Goal: Feedback & Contribution: Contribute content

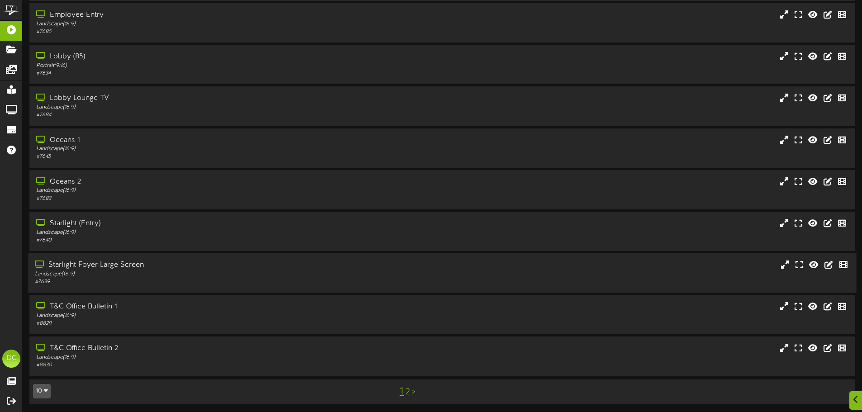
scroll to position [73, 0]
click at [148, 303] on div "T&C Office Bulletin 1" at bounding box center [201, 305] width 332 height 10
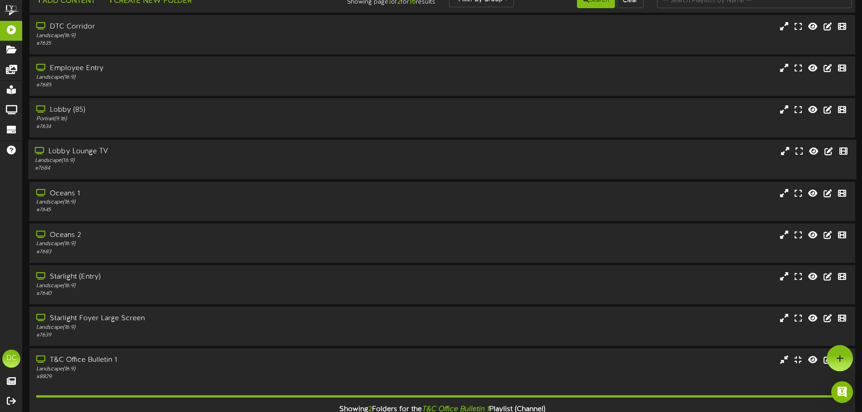
scroll to position [0, 0]
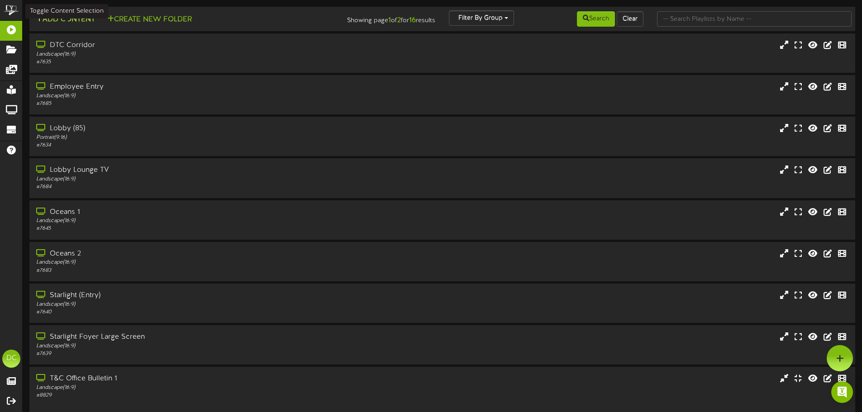
click at [71, 19] on button "Add Content" at bounding box center [65, 19] width 65 height 11
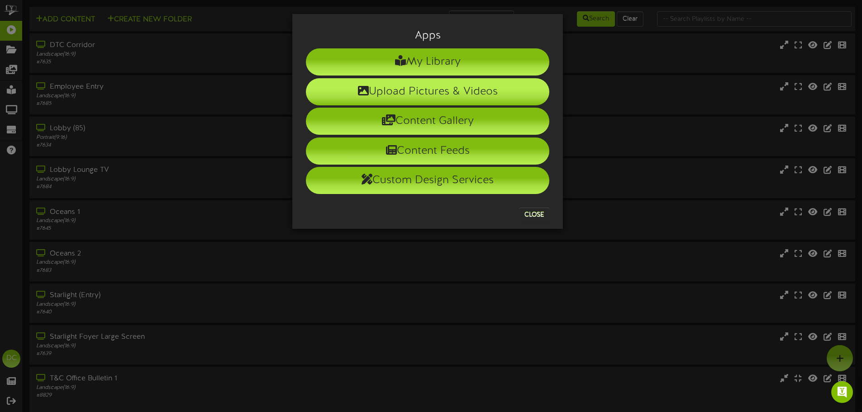
click at [428, 91] on li "Upload Pictures & Videos" at bounding box center [427, 91] width 243 height 27
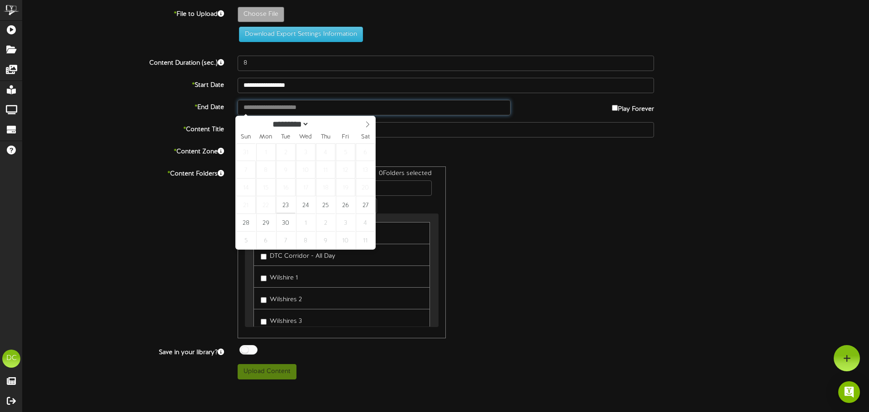
click at [277, 107] on input "text" at bounding box center [374, 107] width 273 height 15
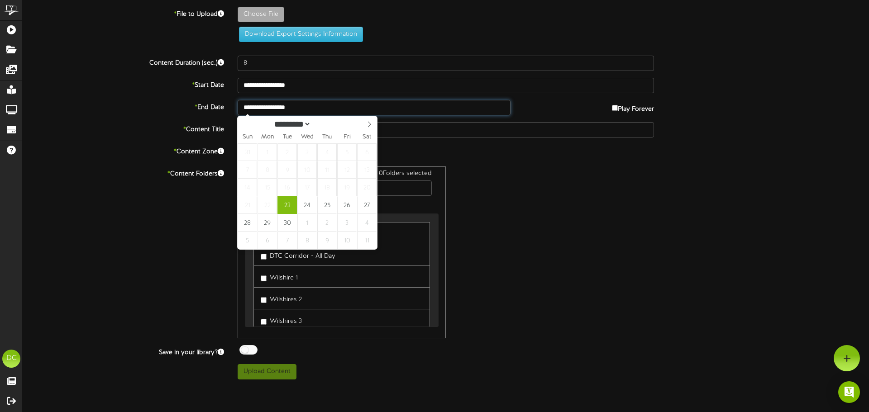
click at [352, 104] on input "**********" at bounding box center [374, 107] width 273 height 15
type input "**********"
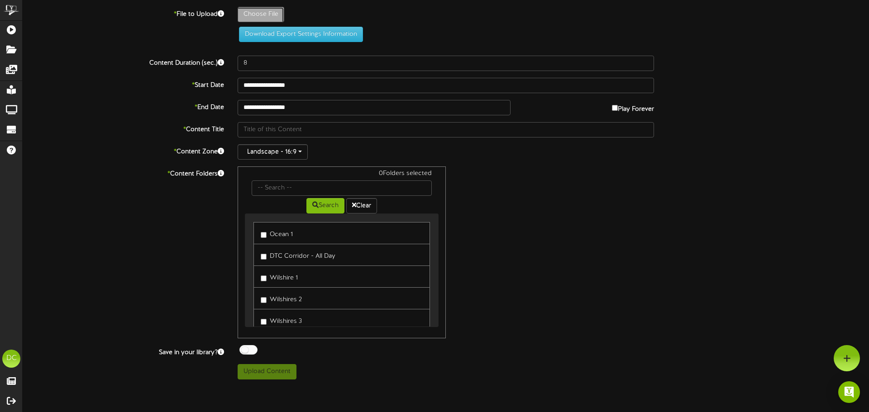
type input "**********"
type input "WellnessDayFlyer"
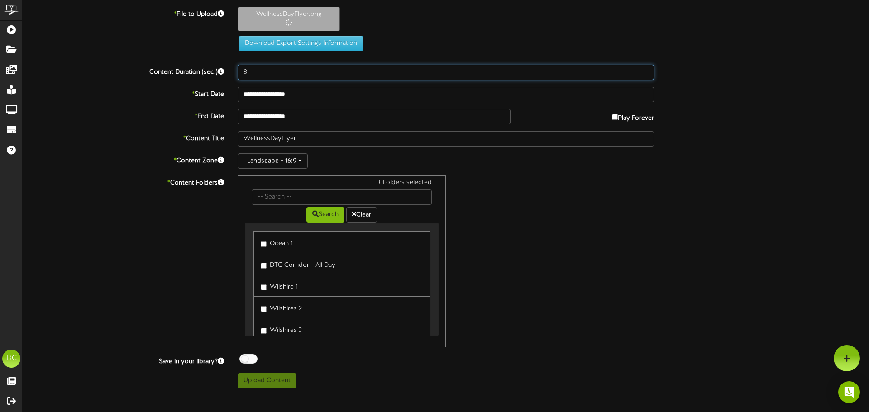
click at [300, 72] on input "8" at bounding box center [446, 72] width 416 height 15
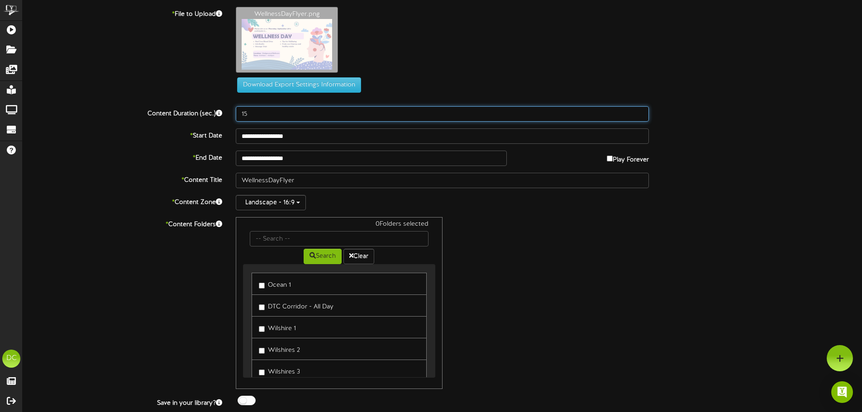
scroll to position [317, 0]
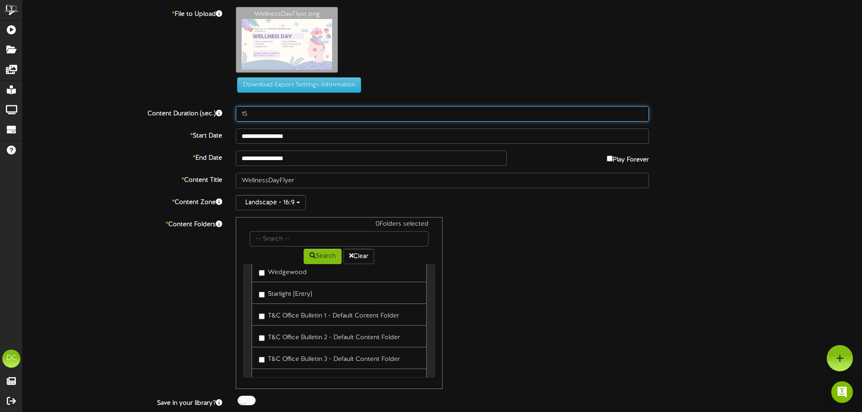
type input "15"
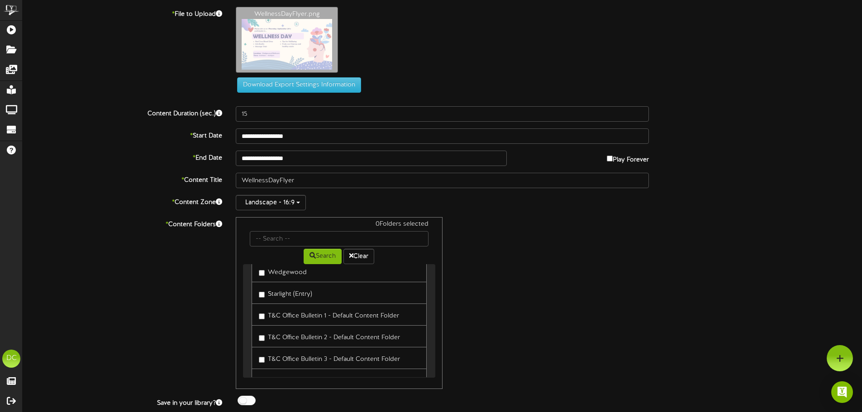
click at [318, 320] on label "T&C Office Bulletin 1 - Default Content Folder" at bounding box center [329, 315] width 140 height 12
click at [306, 334] on label "T&C Office Bulletin 2 - Default Content Folder" at bounding box center [329, 336] width 141 height 12
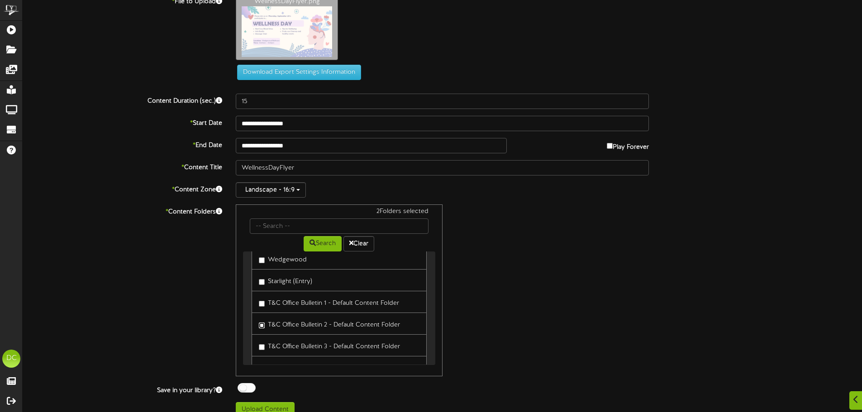
scroll to position [25, 0]
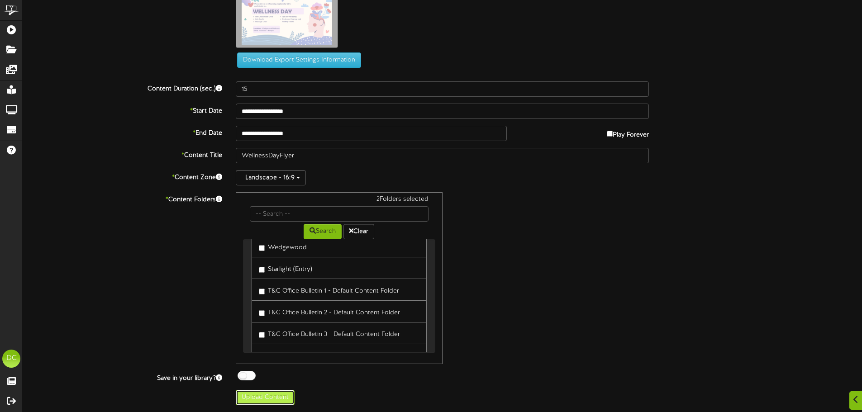
click at [253, 397] on button "Upload Content" at bounding box center [265, 397] width 59 height 15
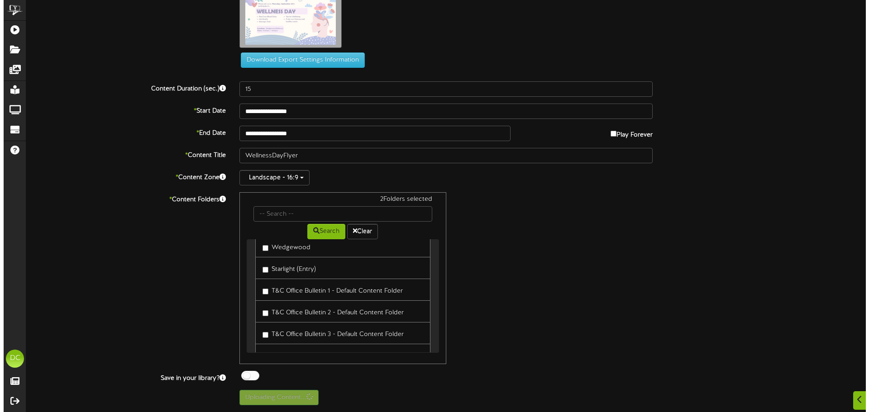
scroll to position [0, 0]
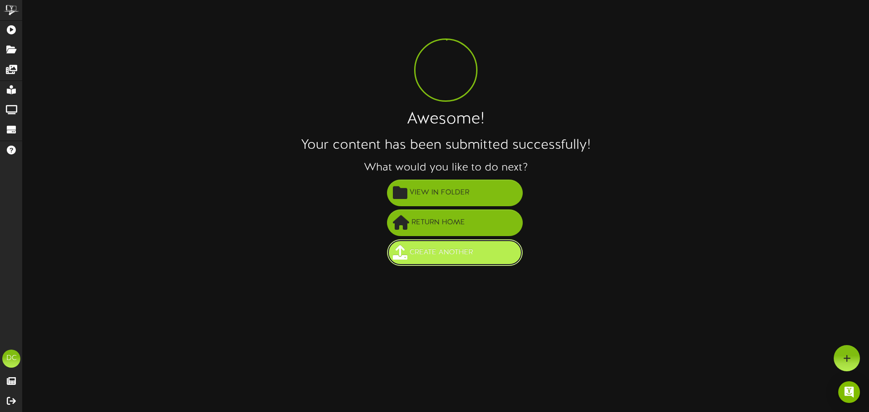
click at [436, 259] on span "Create Another" at bounding box center [441, 252] width 68 height 15
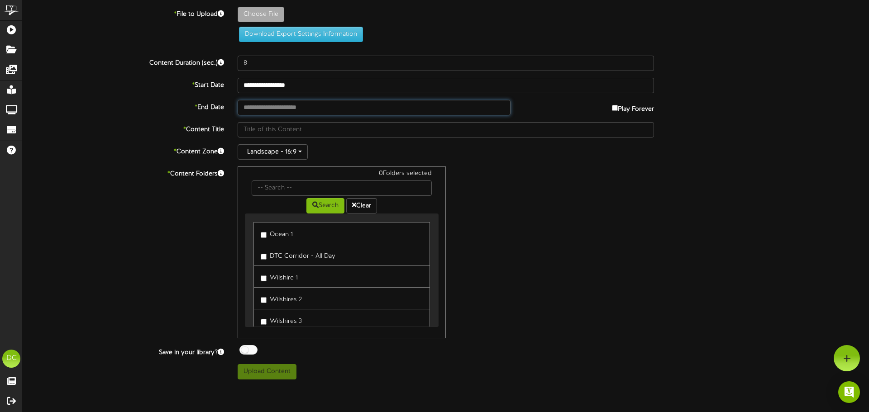
click at [336, 101] on input "text" at bounding box center [374, 107] width 273 height 15
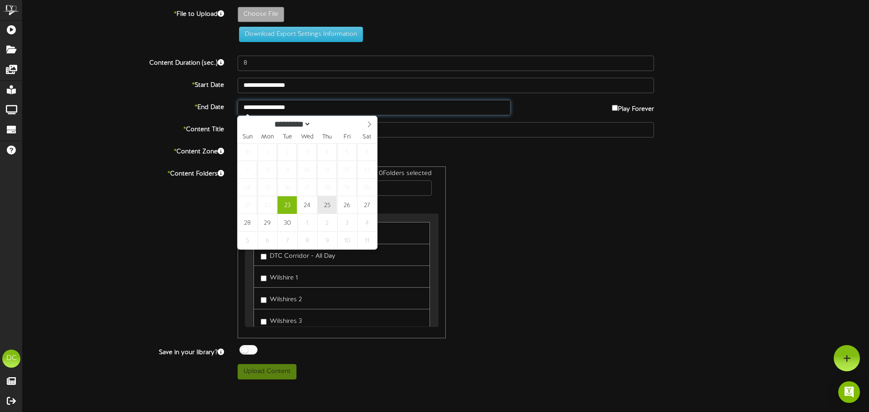
type input "**********"
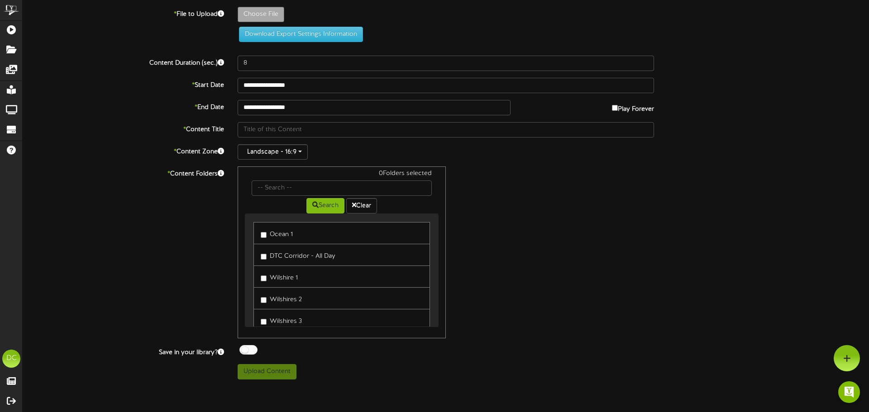
click at [285, 11] on div "Choose File" at bounding box center [553, 17] width 645 height 20
type input "**********"
type input "Flyer1ENG"
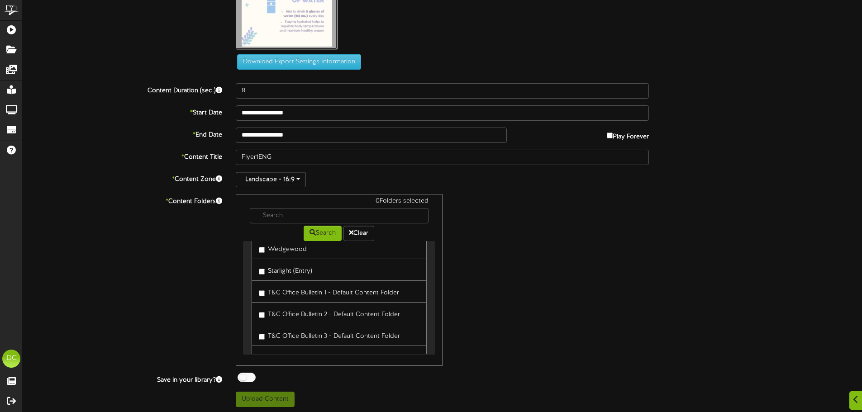
scroll to position [91, 0]
click at [267, 290] on label "T&C Office Bulletin 1 - Default Content Folder" at bounding box center [329, 291] width 140 height 12
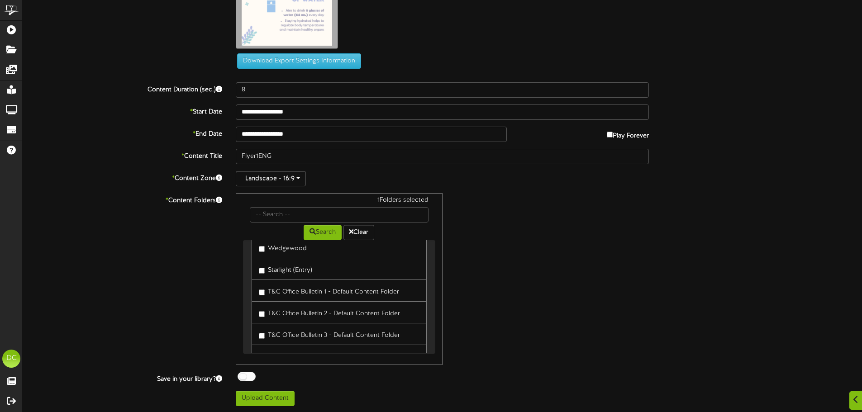
click at [274, 312] on label "T&C Office Bulletin 2 - Default Content Folder" at bounding box center [329, 312] width 141 height 12
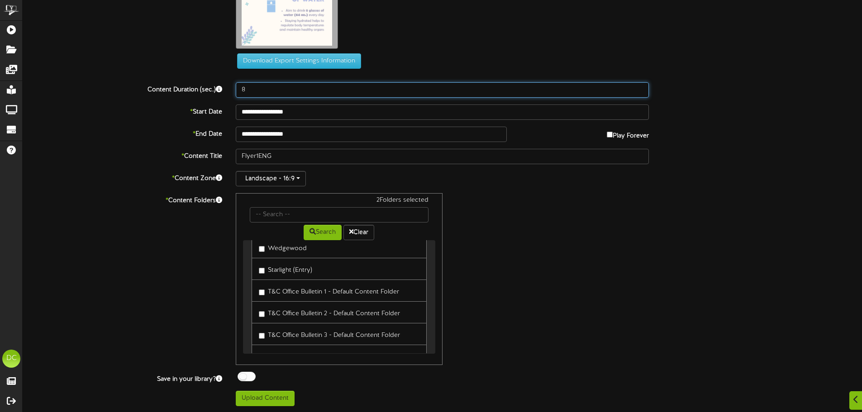
click at [295, 92] on input "8" at bounding box center [442, 89] width 413 height 15
type input "15"
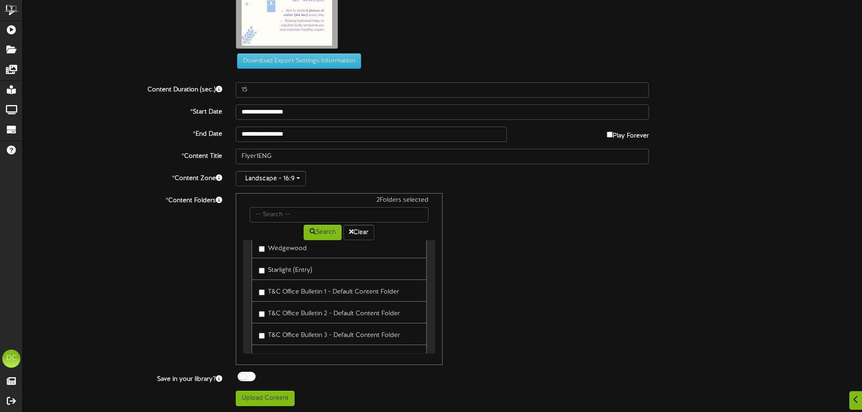
click at [98, 281] on div "* Content Folders 2 Folders selected Search Clear Ocean 1 DTC Corridor - All Da…" at bounding box center [442, 279] width 853 height 172
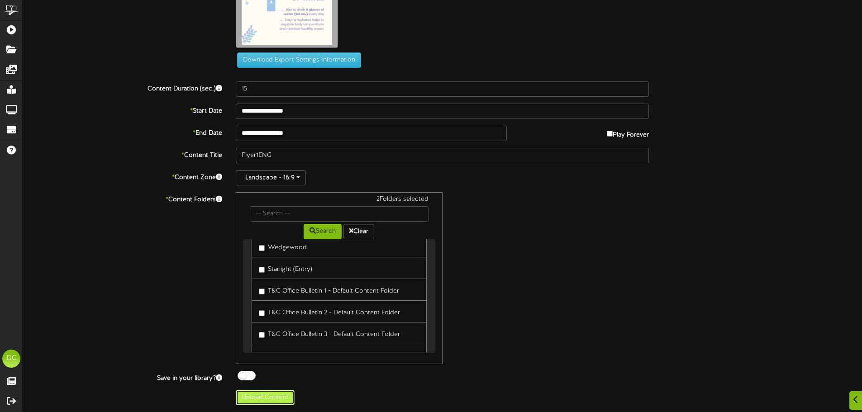
click at [240, 399] on button "Upload Content" at bounding box center [265, 397] width 59 height 15
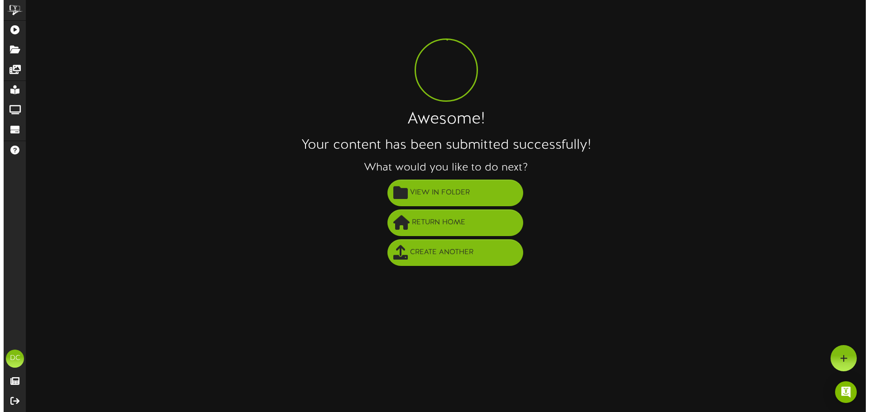
scroll to position [0, 0]
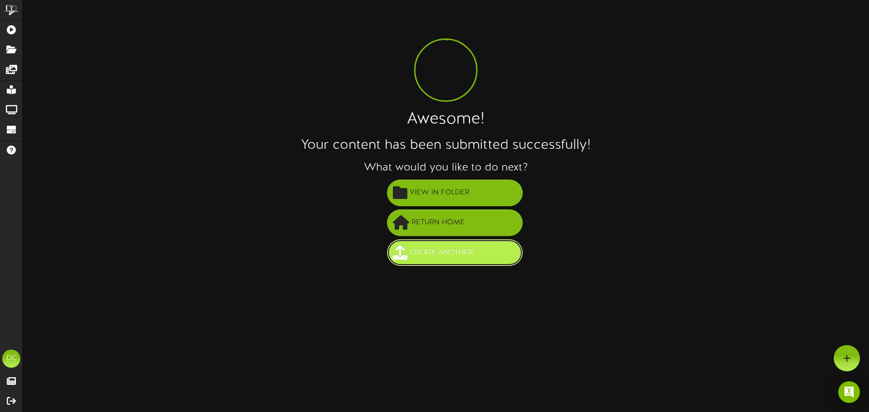
click at [458, 259] on span "Create Another" at bounding box center [441, 252] width 68 height 15
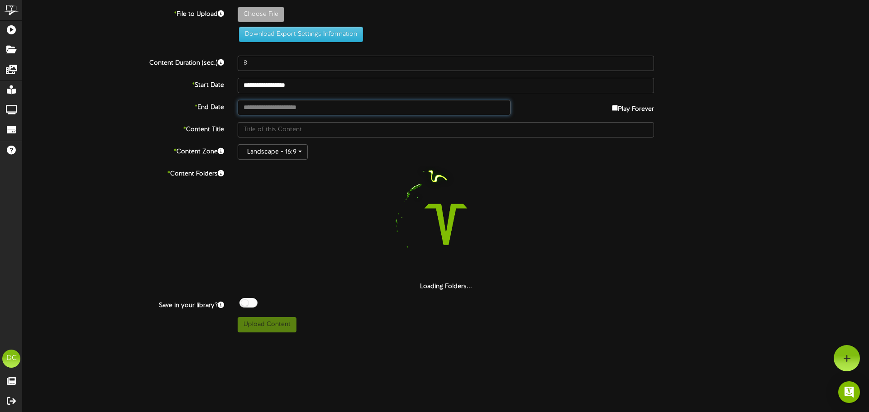
click at [387, 111] on input "text" at bounding box center [374, 107] width 273 height 15
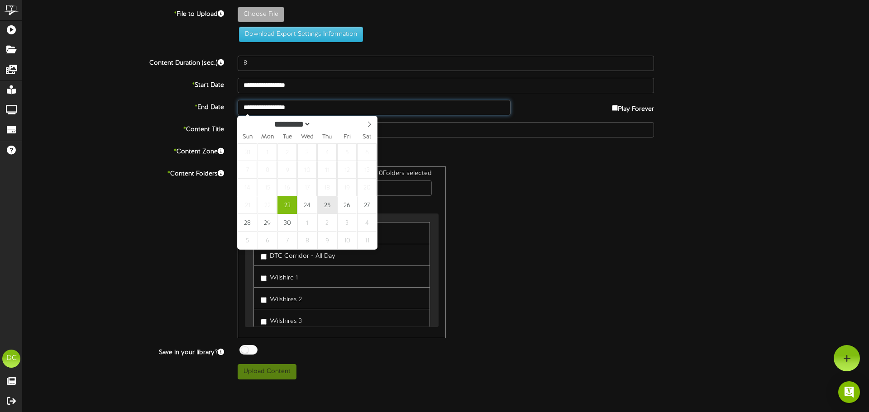
type input "**********"
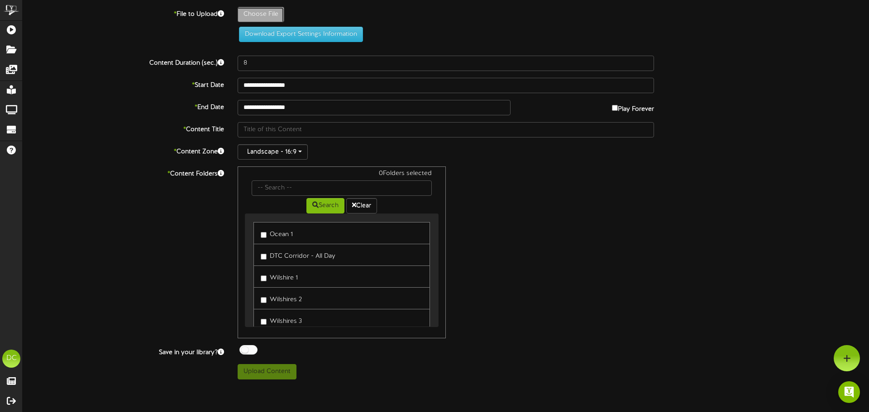
type input "**********"
type input "Flyer1ESP"
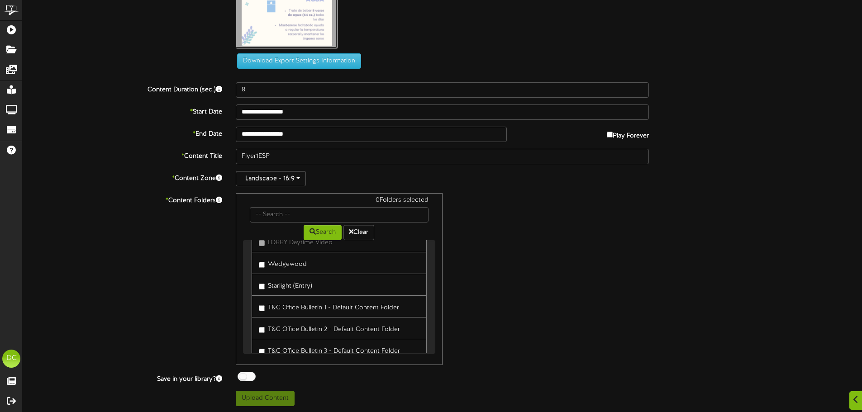
scroll to position [317, 0]
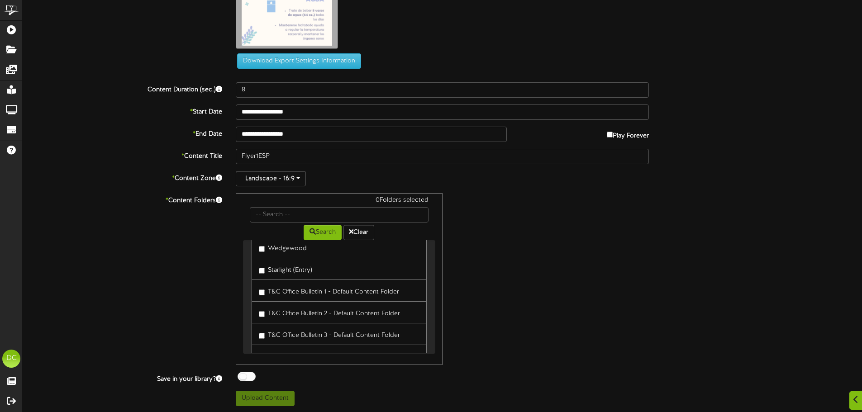
click at [329, 291] on label "T&C Office Bulletin 1 - Default Content Folder" at bounding box center [329, 291] width 140 height 12
click at [336, 311] on label "T&C Office Bulletin 2 - Default Content Folder" at bounding box center [329, 312] width 141 height 12
click at [154, 265] on div "* Content Folders 2 Folders selected Search Clear Ocean 1 DTC Corridor - All Da…" at bounding box center [442, 279] width 853 height 172
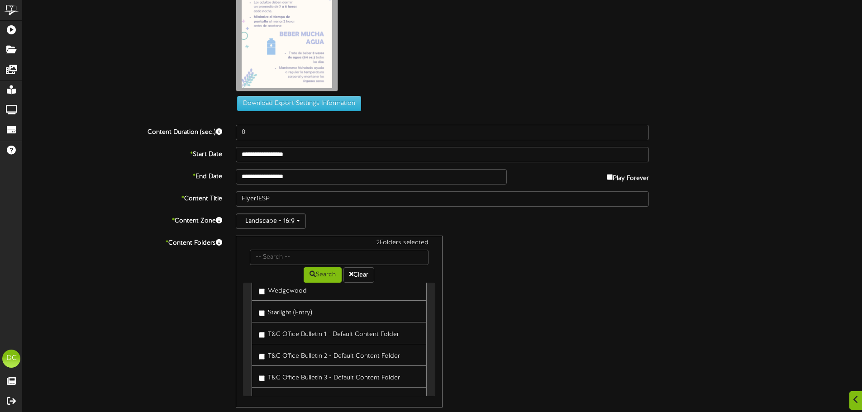
scroll to position [91, 0]
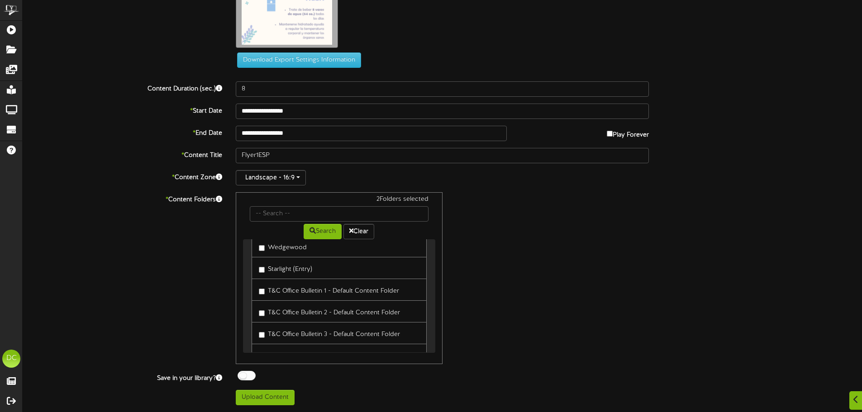
click at [293, 99] on div "**********" at bounding box center [442, 160] width 839 height 490
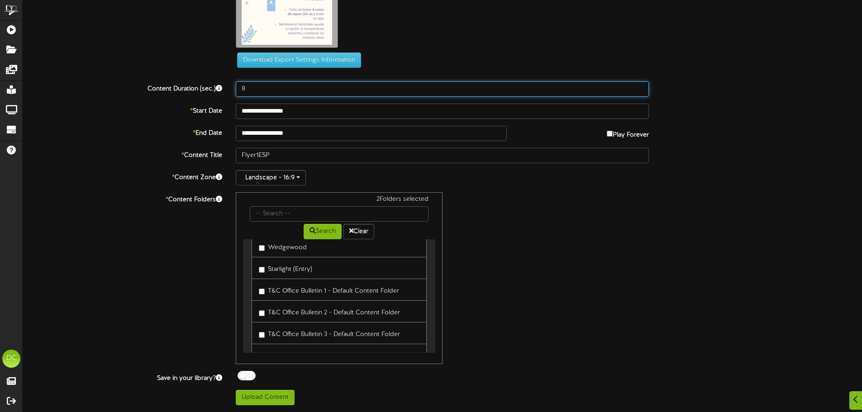
click at [294, 92] on input "8" at bounding box center [442, 88] width 413 height 15
click at [307, 91] on input "8" at bounding box center [442, 88] width 413 height 15
type input "15"
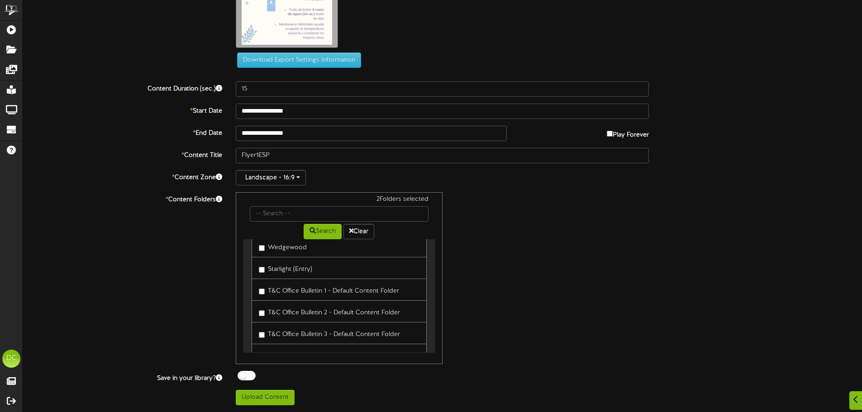
click at [166, 286] on div "* Content Folders 2 Folders selected Search Clear Ocean 1 DTC Corridor - All Da…" at bounding box center [442, 278] width 853 height 172
click at [248, 400] on button "Upload Content" at bounding box center [265, 397] width 59 height 15
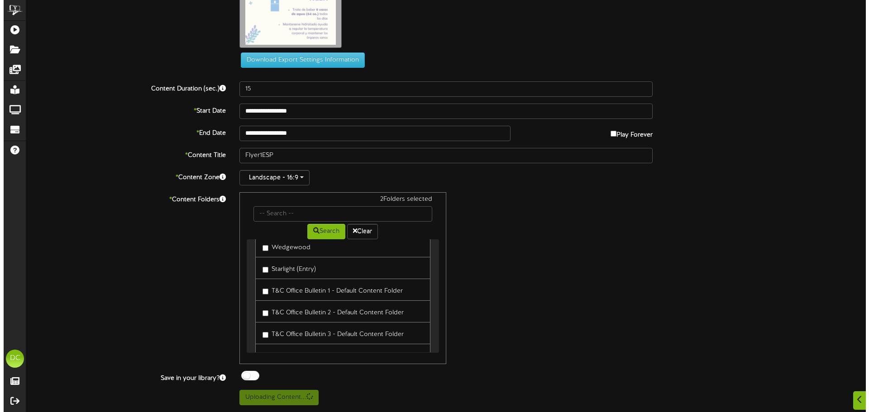
scroll to position [0, 0]
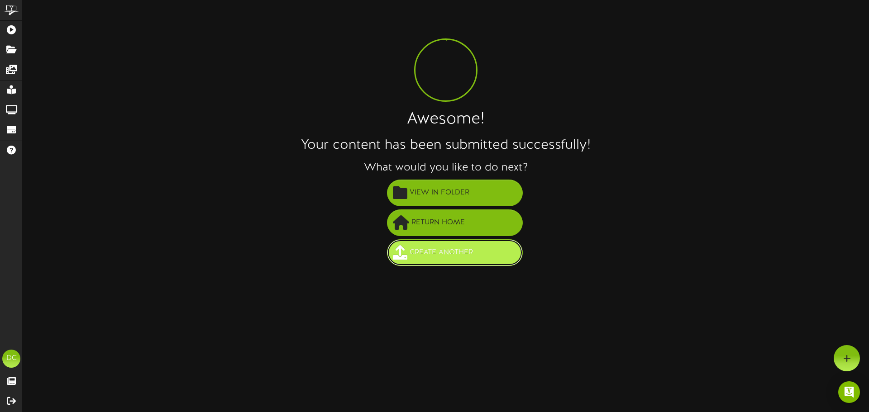
click at [490, 247] on button "Create Another" at bounding box center [455, 252] width 136 height 27
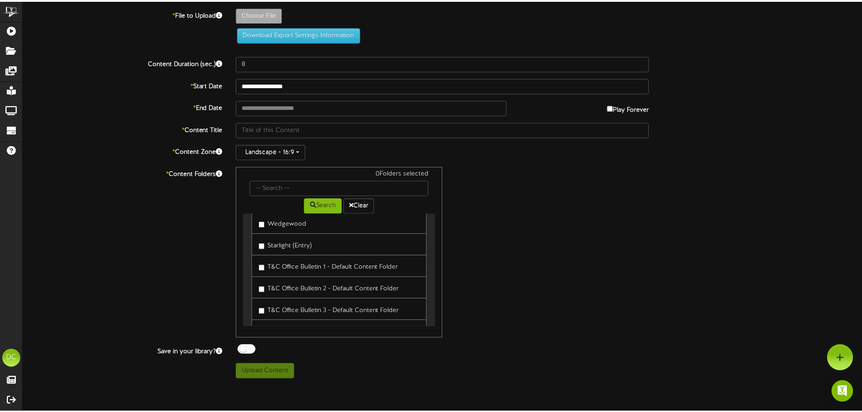
scroll to position [317, 0]
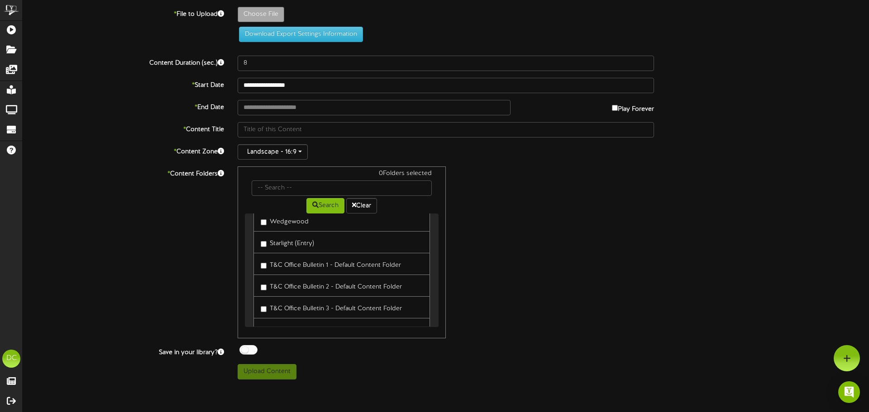
click at [345, 267] on label "T&C Office Bulletin 1 - Default Content Folder" at bounding box center [331, 264] width 140 height 12
click at [342, 283] on label "T&C Office Bulletin 2 - Default Content Folder" at bounding box center [331, 286] width 141 height 12
type input "**********"
type input "Flyer2ENG"
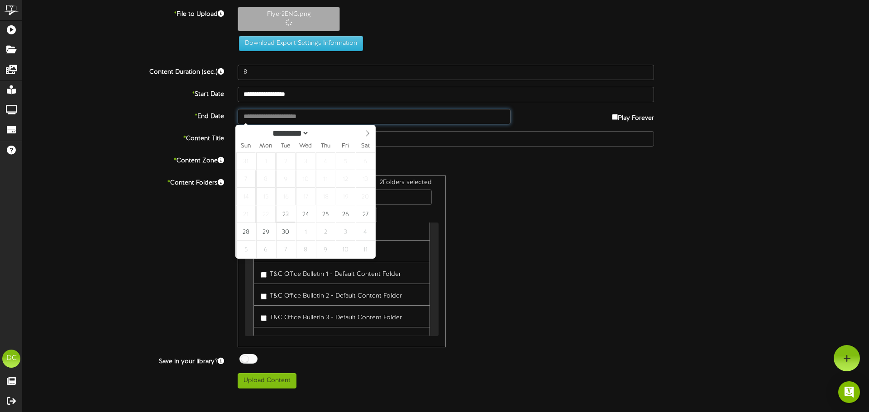
click at [305, 113] on input "text" at bounding box center [374, 116] width 273 height 15
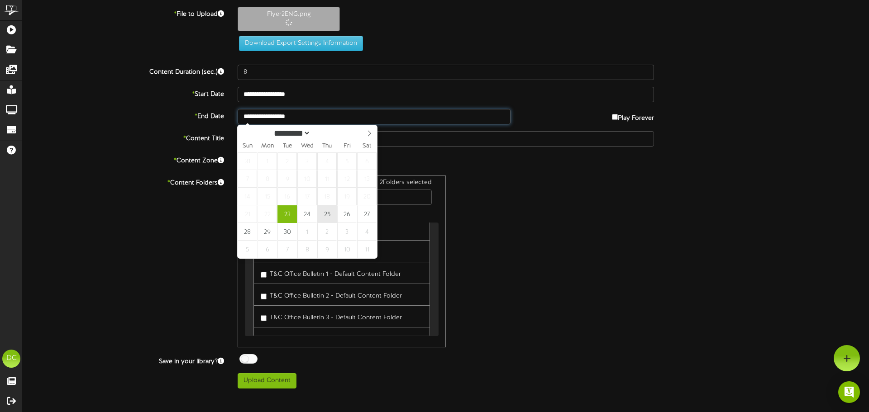
type input "**********"
drag, startPoint x: 328, startPoint y: 211, endPoint x: 338, endPoint y: 126, distance: 86.1
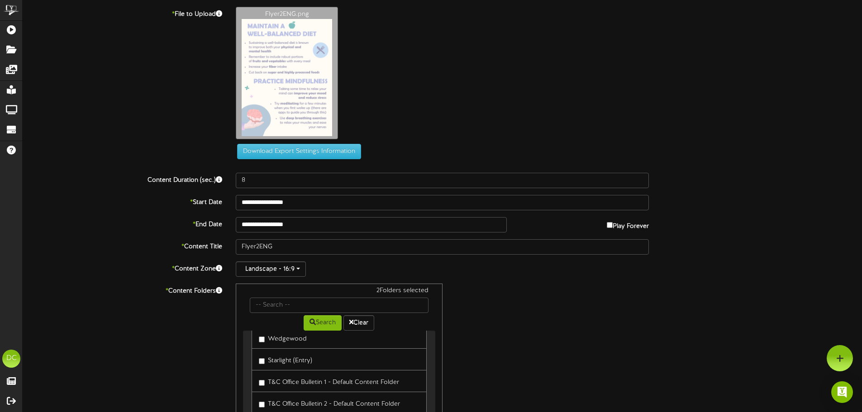
click at [344, 73] on div "Flyer2ENG.png" at bounding box center [549, 75] width 640 height 137
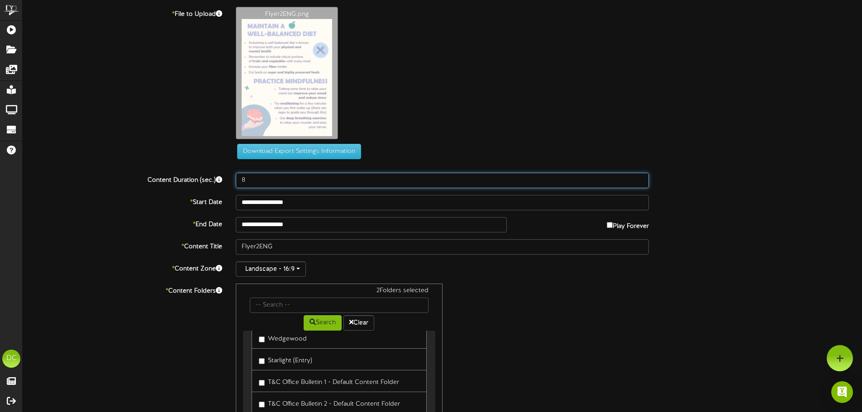
click at [354, 179] on input "8" at bounding box center [442, 180] width 413 height 15
type input "15"
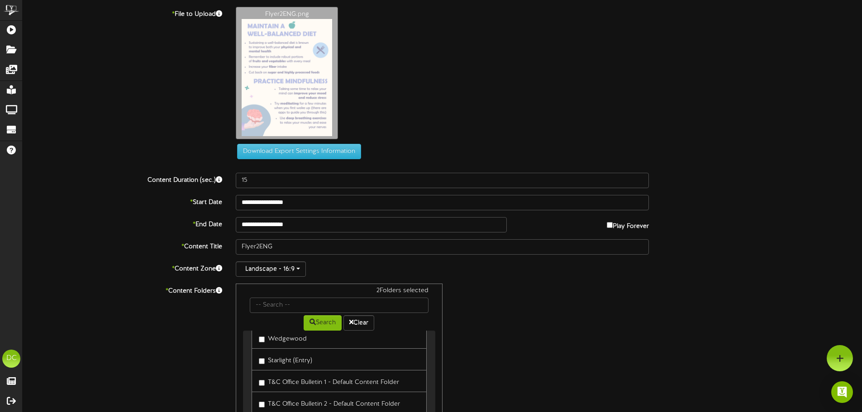
click at [108, 231] on div "**********" at bounding box center [442, 224] width 853 height 15
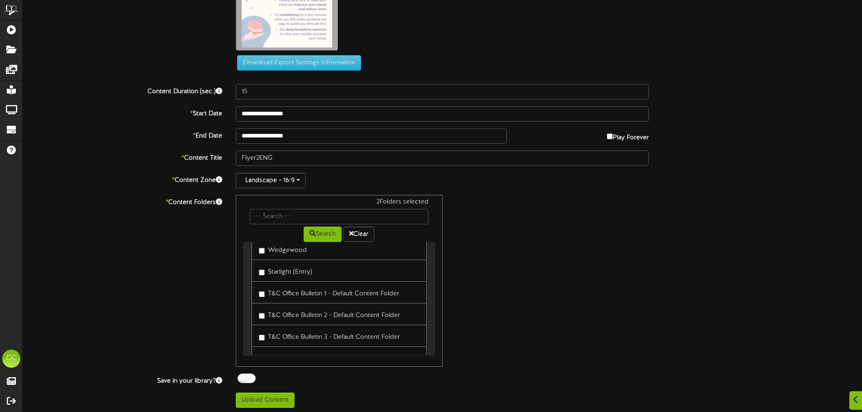
scroll to position [91, 0]
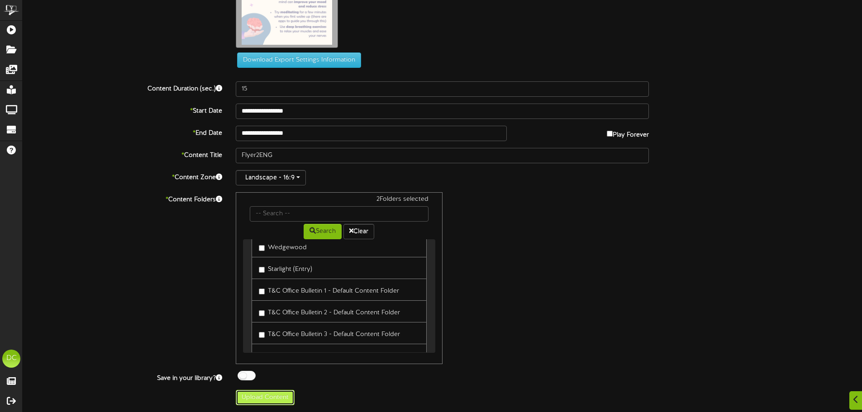
click at [272, 400] on button "Upload Content" at bounding box center [265, 397] width 59 height 15
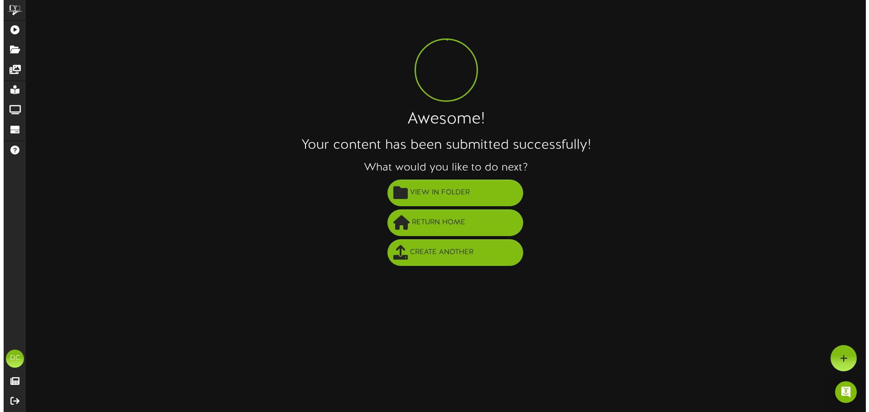
scroll to position [0, 0]
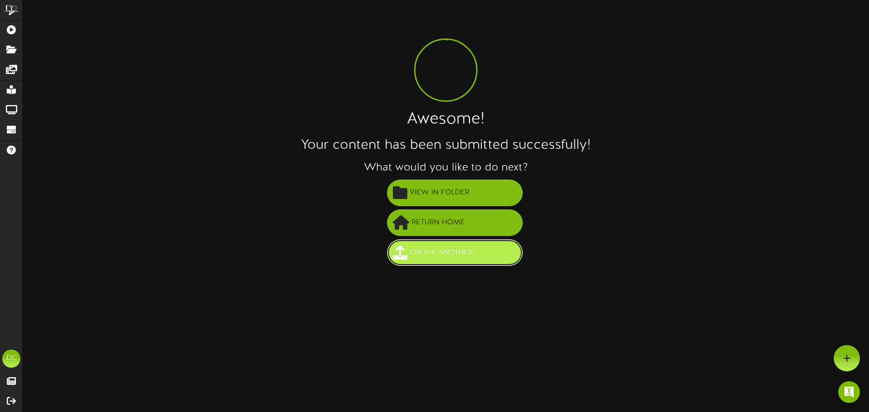
click at [456, 257] on span "Create Another" at bounding box center [441, 252] width 68 height 15
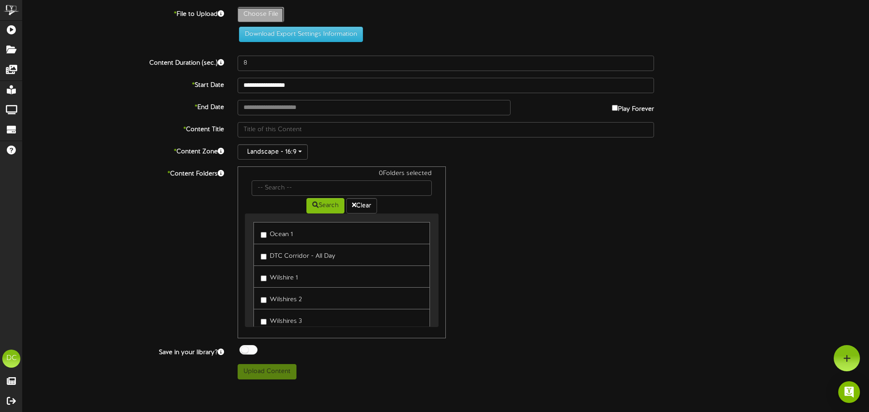
type input "**********"
type input "Flyer2ESP"
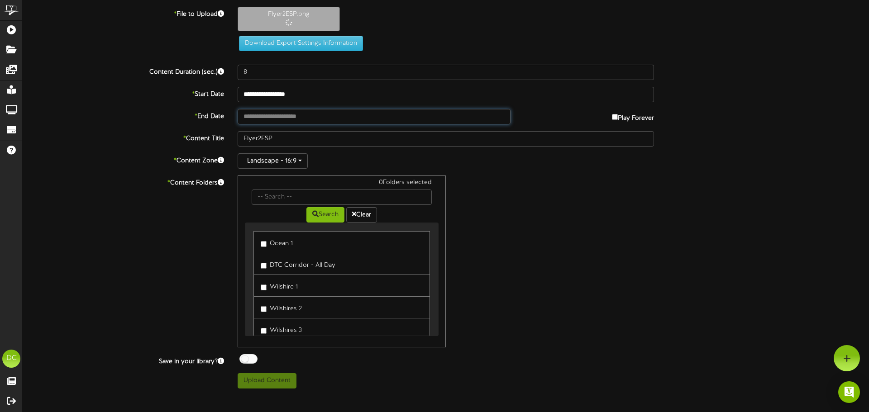
click at [312, 114] on input "text" at bounding box center [374, 116] width 273 height 15
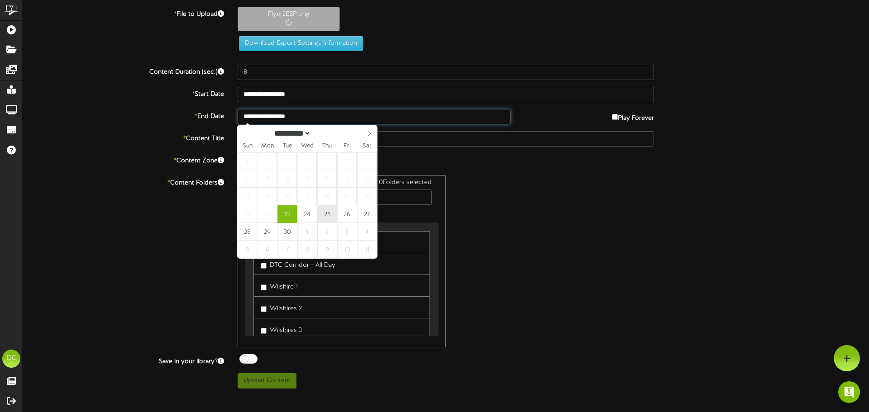
type input "**********"
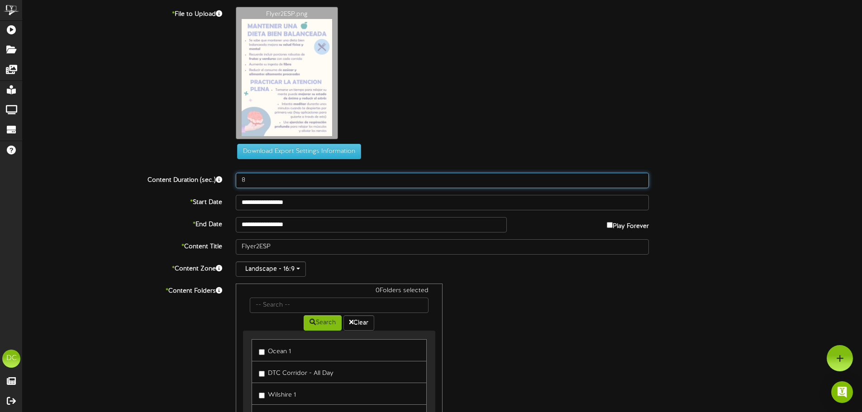
click at [269, 185] on input "8" at bounding box center [442, 180] width 413 height 15
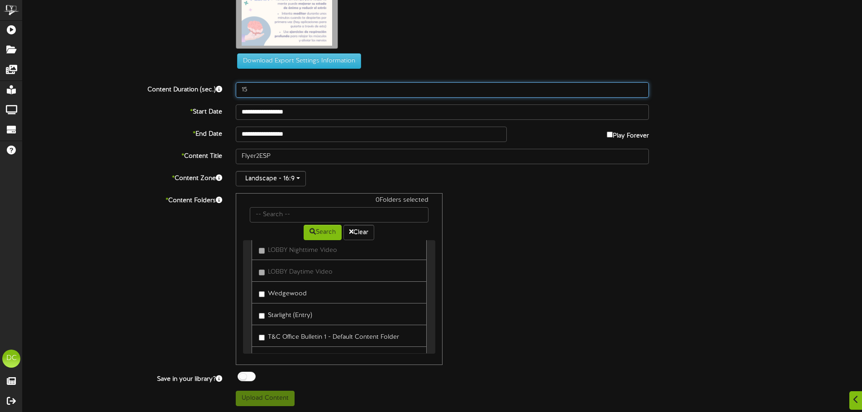
scroll to position [317, 0]
type input "15"
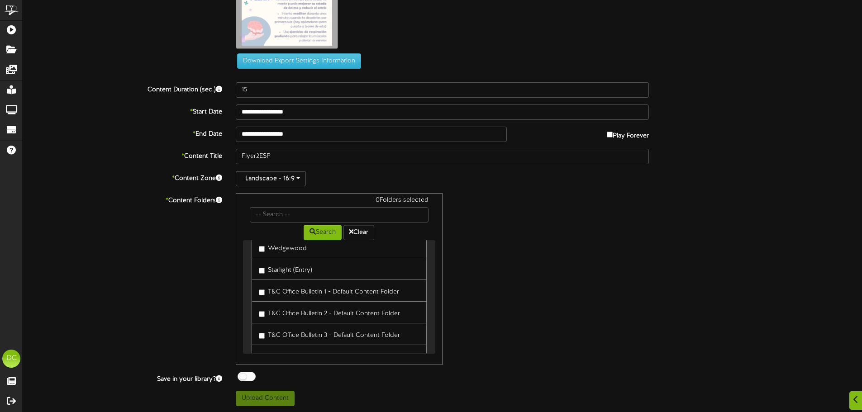
click at [298, 295] on label "T&C Office Bulletin 1 - Default Content Folder" at bounding box center [329, 291] width 140 height 12
click at [298, 309] on label "T&C Office Bulletin 2 - Default Content Folder" at bounding box center [329, 312] width 141 height 12
click at [126, 251] on div "* Content Folders 2 Folders selected Search Clear Ocean 1 DTC Corridor - All Da…" at bounding box center [442, 279] width 853 height 172
click at [281, 402] on button "Upload Content" at bounding box center [265, 398] width 59 height 15
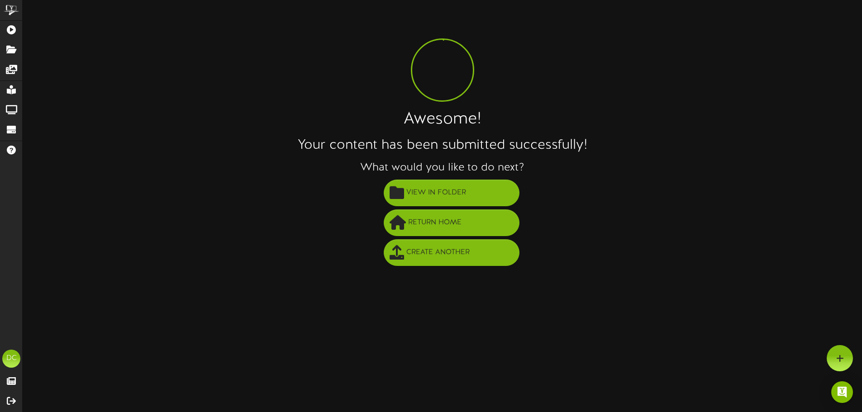
scroll to position [0, 0]
click at [459, 196] on span "View in Folder" at bounding box center [439, 193] width 64 height 15
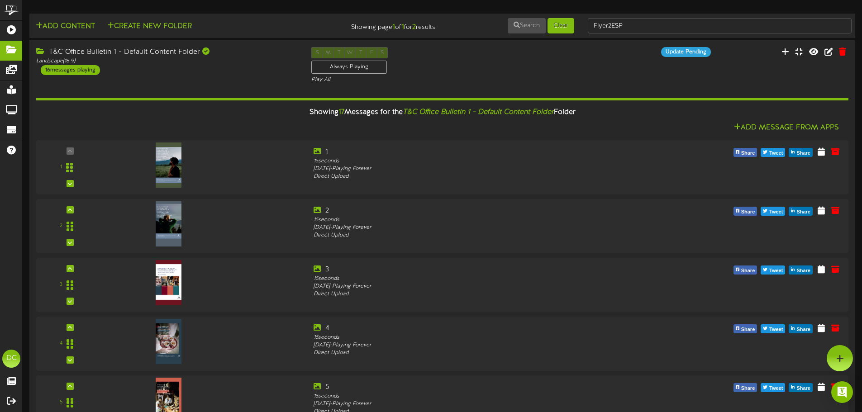
click at [84, 20] on div "Add Content Create New Folder" at bounding box center [164, 25] width 277 height 16
click at [83, 23] on button "Add Content" at bounding box center [65, 26] width 65 height 11
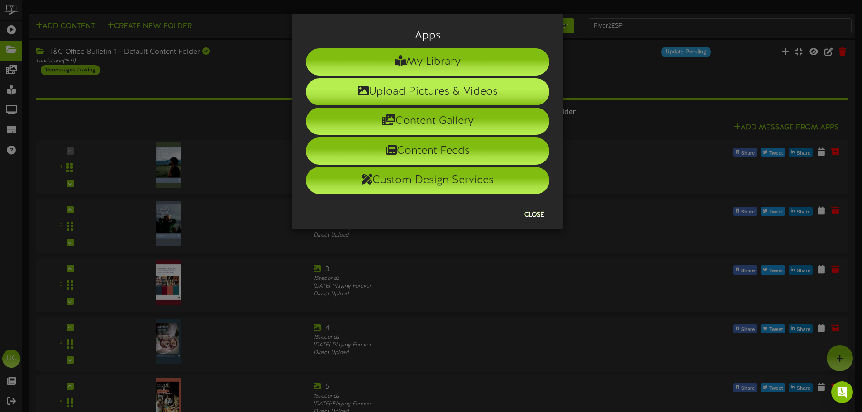
click at [415, 100] on li "Upload Pictures & Videos" at bounding box center [427, 91] width 243 height 27
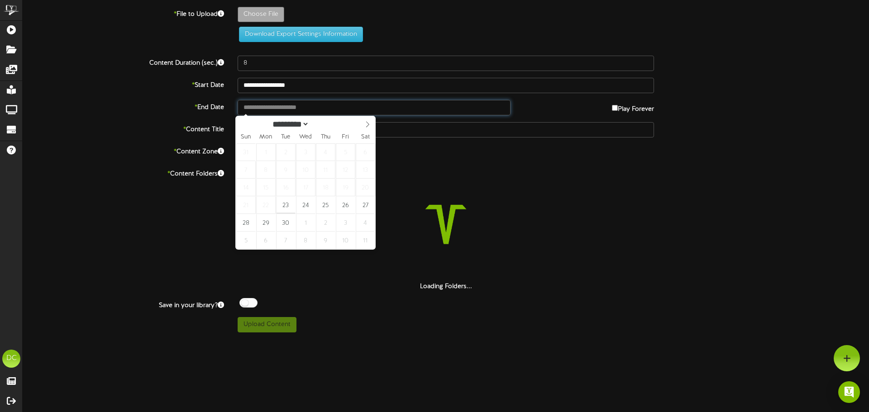
click at [358, 107] on input "text" at bounding box center [374, 107] width 273 height 15
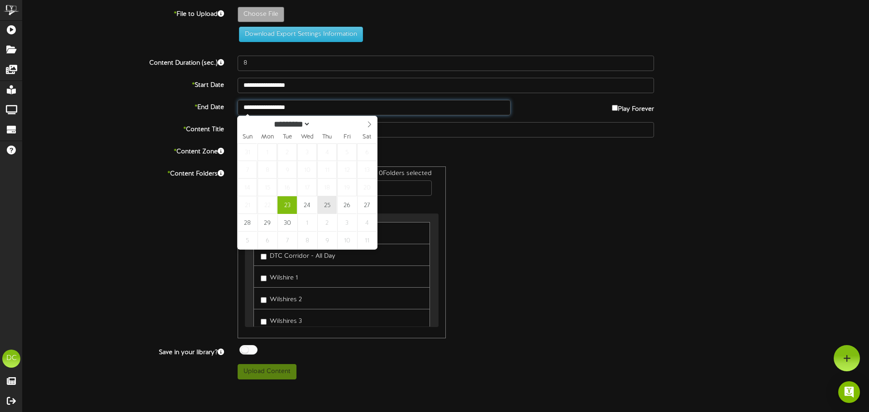
type input "**********"
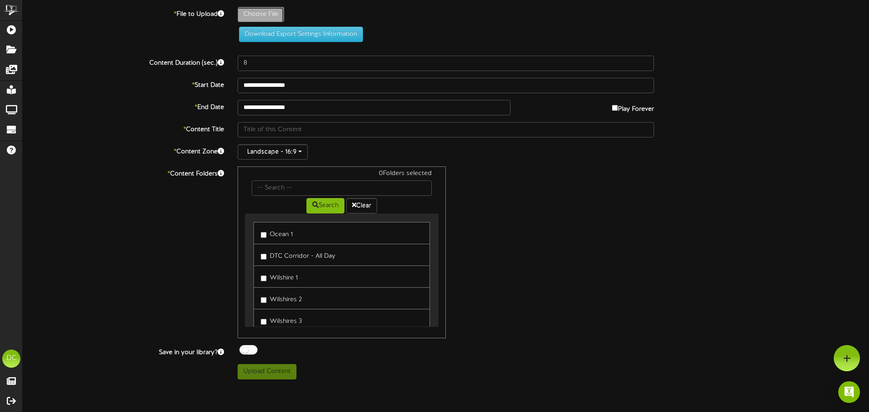
type input "**********"
type input "Flyer3ENG"
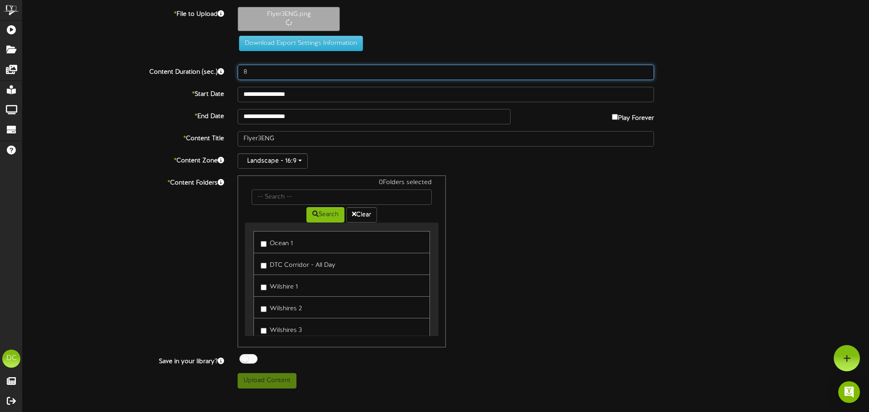
click at [315, 74] on input "8" at bounding box center [446, 72] width 416 height 15
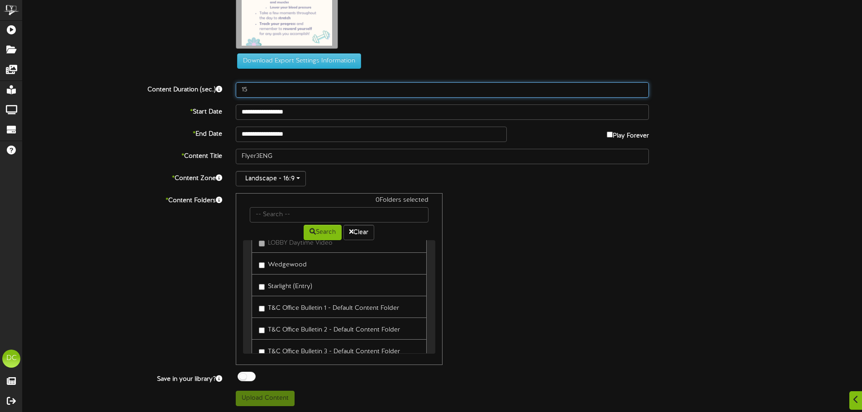
scroll to position [317, 0]
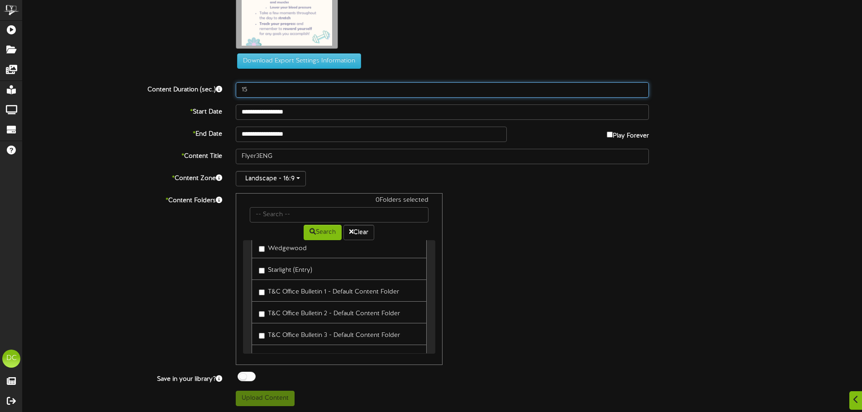
type input "15"
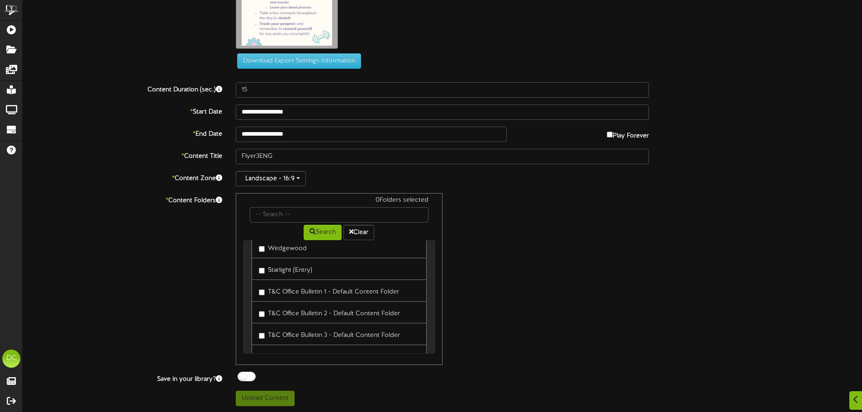
click at [390, 289] on label "T&C Office Bulletin 1 - Default Content Folder" at bounding box center [329, 291] width 140 height 12
click at [362, 322] on link "T&C Office Bulletin 2 - Default Content Folder" at bounding box center [339, 312] width 175 height 22
click at [364, 318] on label "T&C Office Bulletin 2 - Default Content Folder" at bounding box center [329, 312] width 141 height 12
click at [140, 269] on div "* Content Folders 2 Folders selected Search Clear Ocean 1 DTC Corridor - All Da…" at bounding box center [442, 279] width 853 height 172
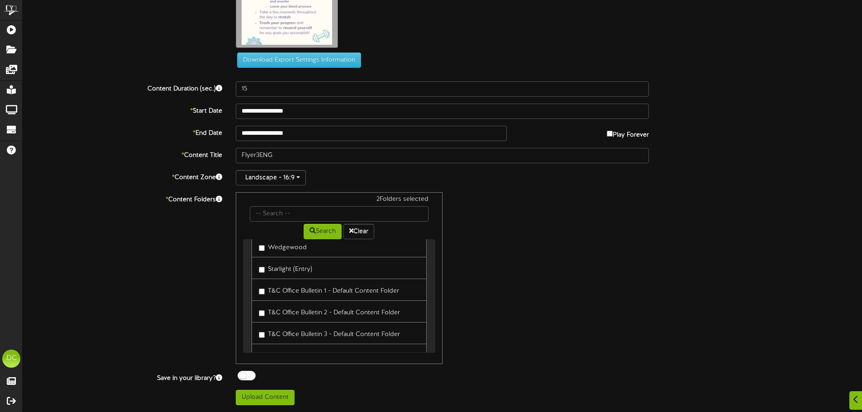
scroll to position [362, 0]
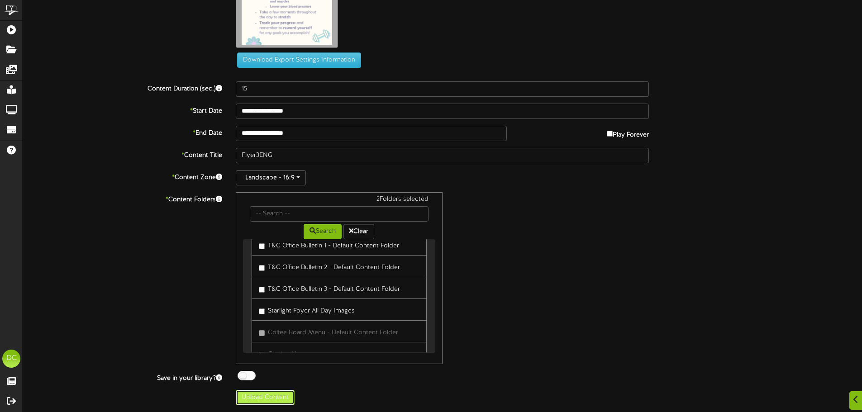
click at [246, 398] on button "Upload Content" at bounding box center [265, 397] width 59 height 15
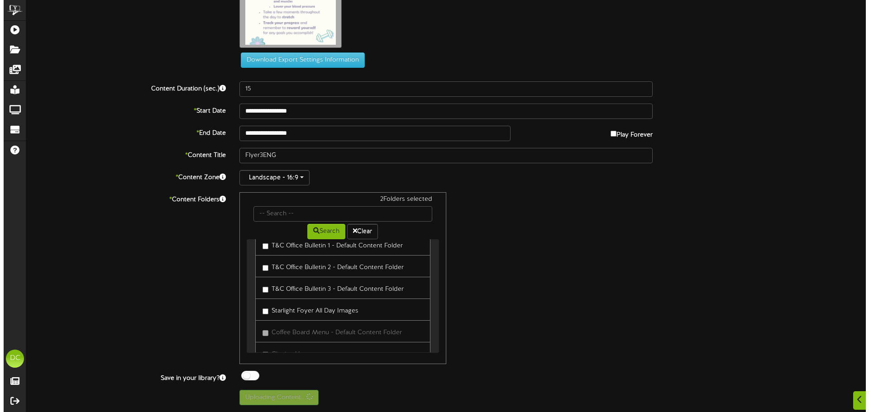
scroll to position [0, 0]
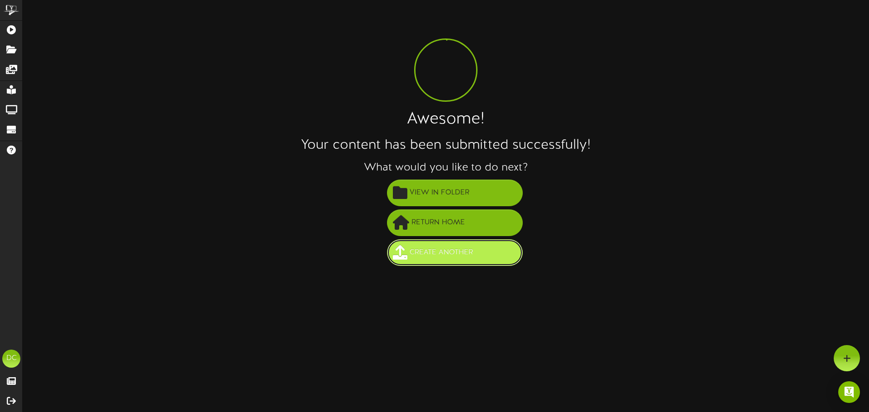
click at [448, 247] on span "Create Another" at bounding box center [441, 252] width 68 height 15
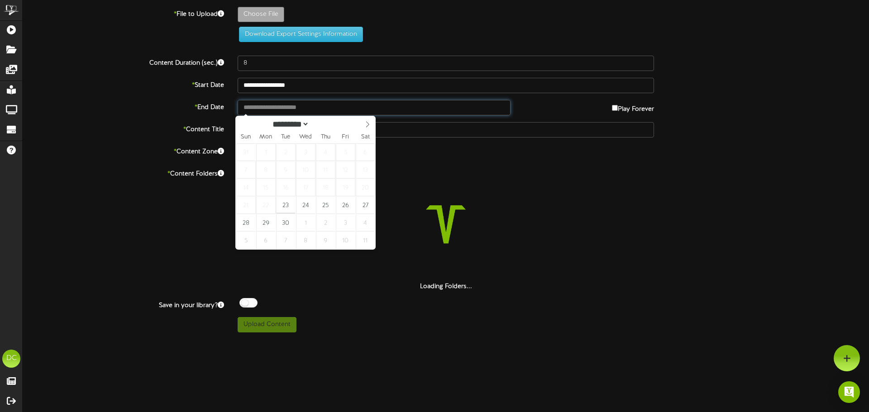
click at [293, 109] on input "text" at bounding box center [374, 107] width 273 height 15
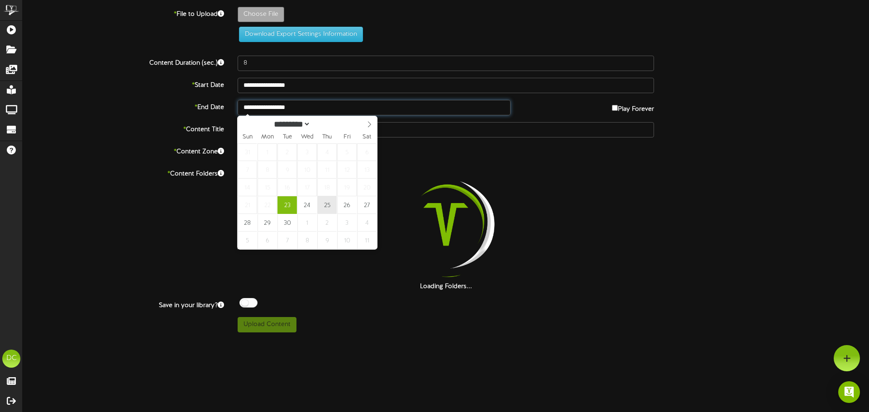
type input "**********"
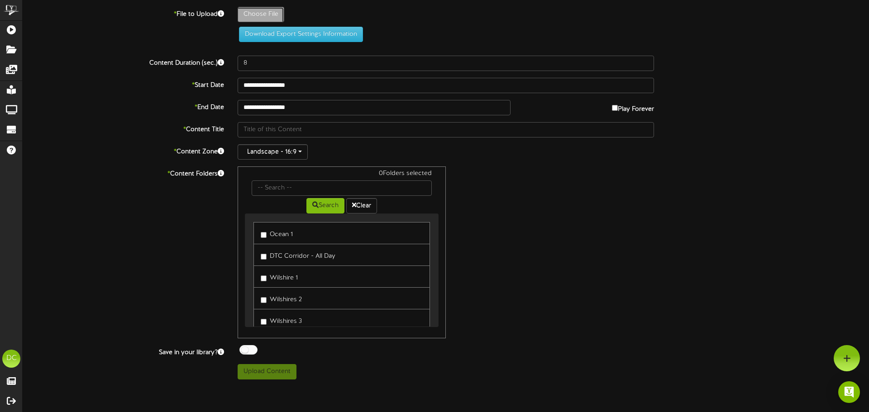
type input "**********"
type input "Flyer3ESP"
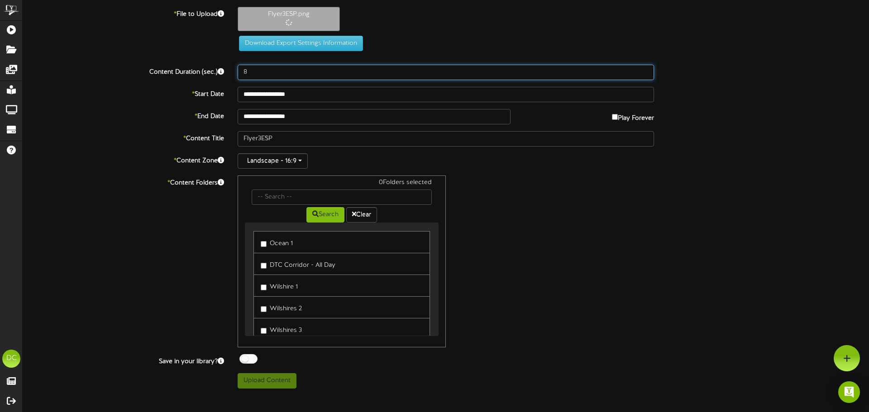
click at [285, 71] on input "8" at bounding box center [446, 72] width 416 height 15
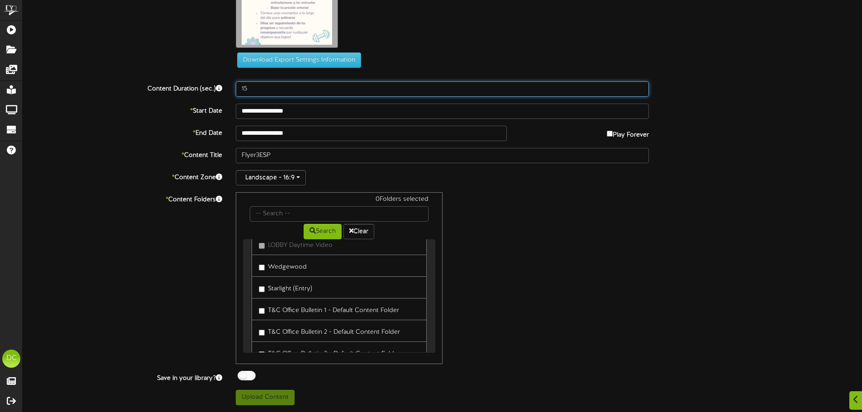
scroll to position [317, 0]
type input "15"
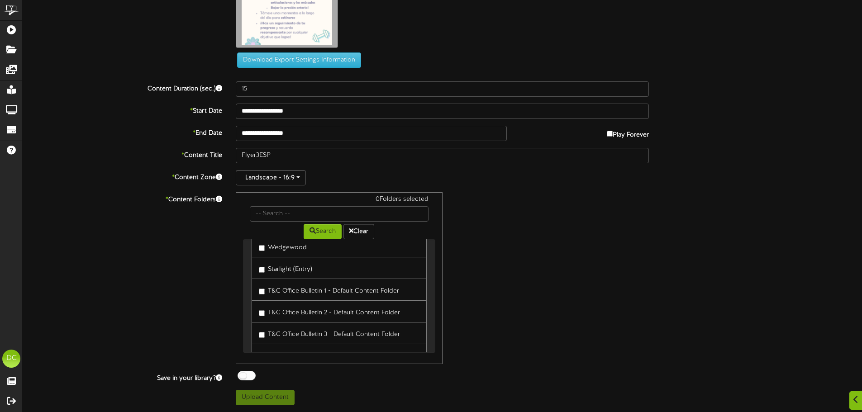
click at [319, 296] on link "T&C Office Bulletin 1 - Default Content Folder" at bounding box center [339, 290] width 175 height 22
click at [316, 291] on label "T&C Office Bulletin 1 - Default Content Folder" at bounding box center [329, 290] width 140 height 12
click at [310, 308] on label "T&C Office Bulletin 2 - Default Content Folder" at bounding box center [329, 311] width 141 height 12
click at [255, 390] on button "Upload Content" at bounding box center [265, 397] width 59 height 15
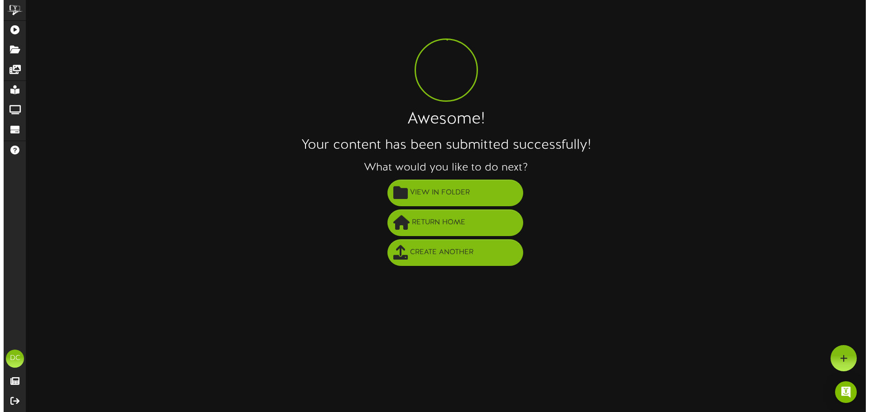
scroll to position [0, 0]
